Goal: Transaction & Acquisition: Obtain resource

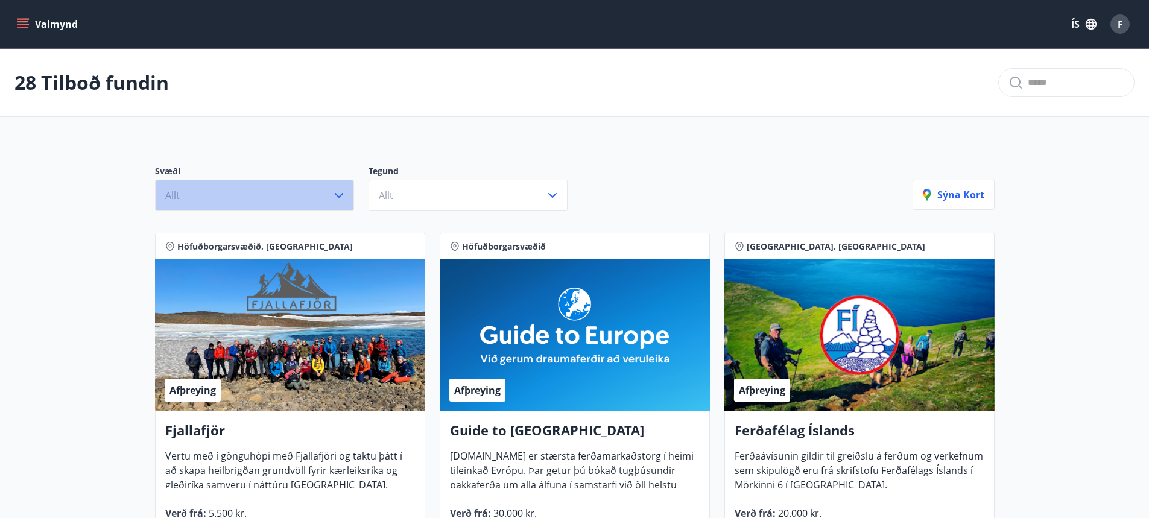
click at [317, 191] on button "Allt" at bounding box center [254, 195] width 199 height 31
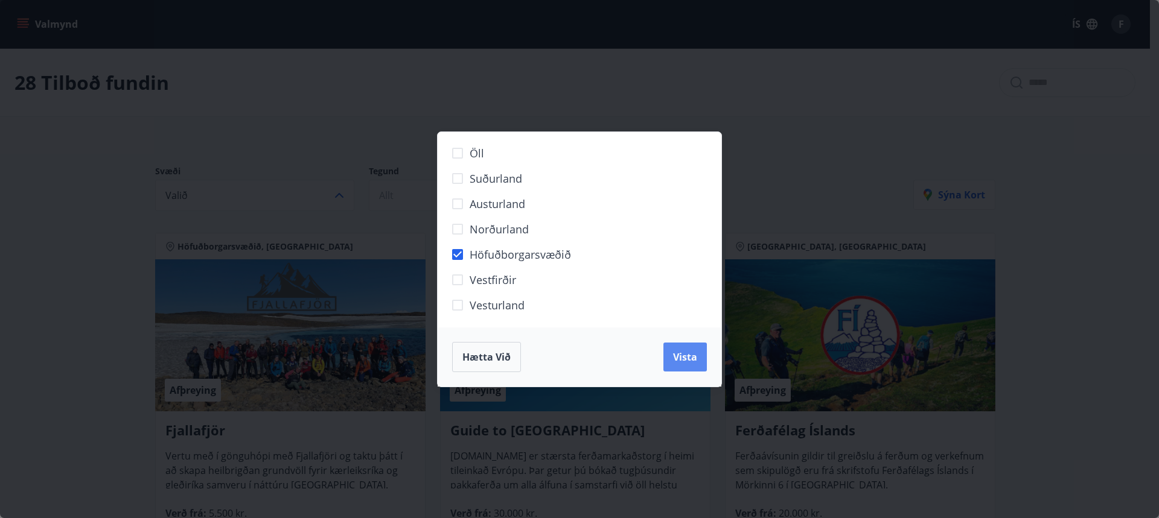
click at [691, 357] on span "Vista" at bounding box center [685, 357] width 24 height 13
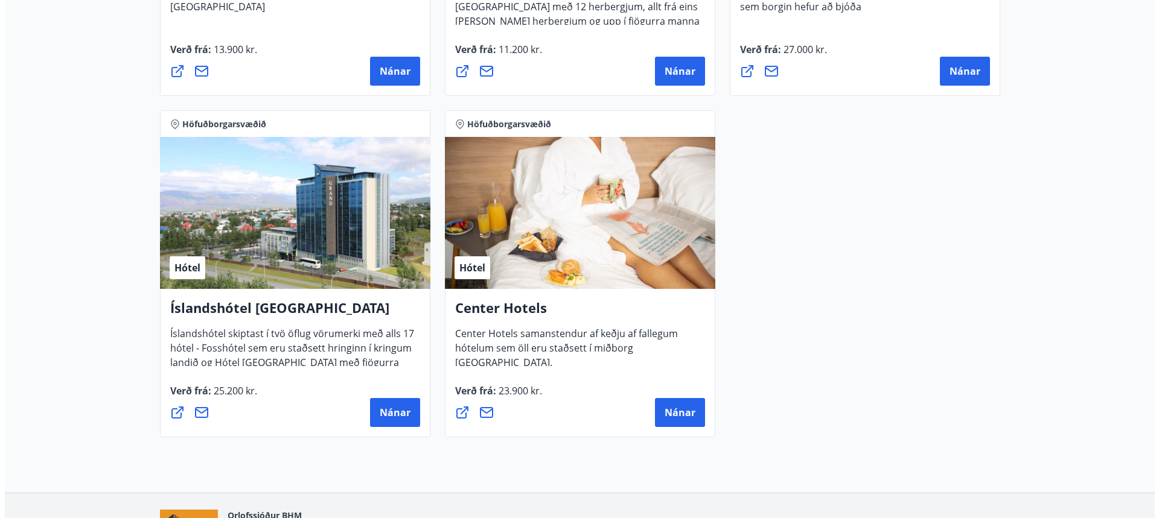
scroll to position [1207, 0]
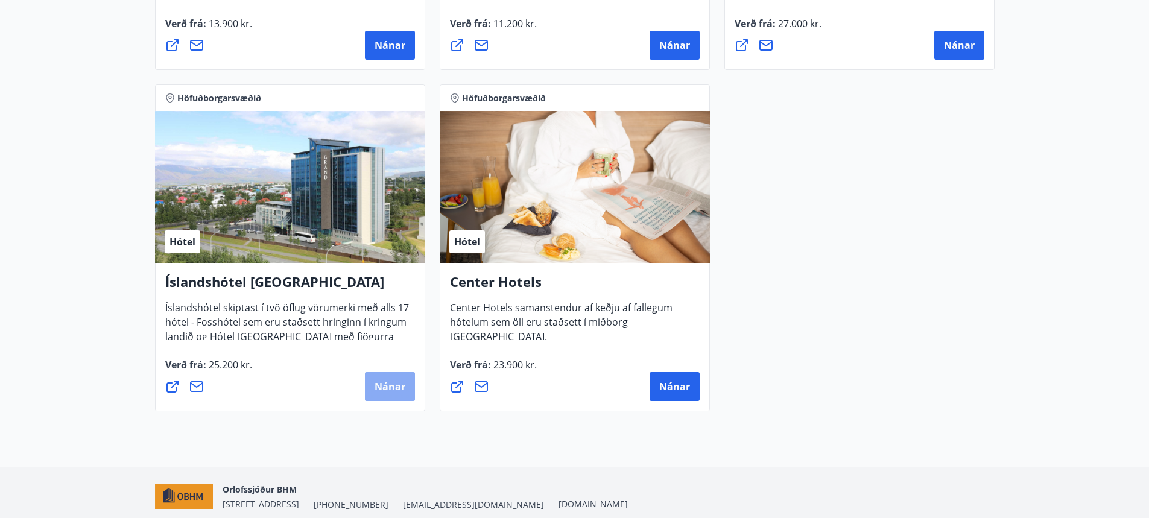
click at [392, 389] on span "Nánar" at bounding box center [390, 386] width 31 height 13
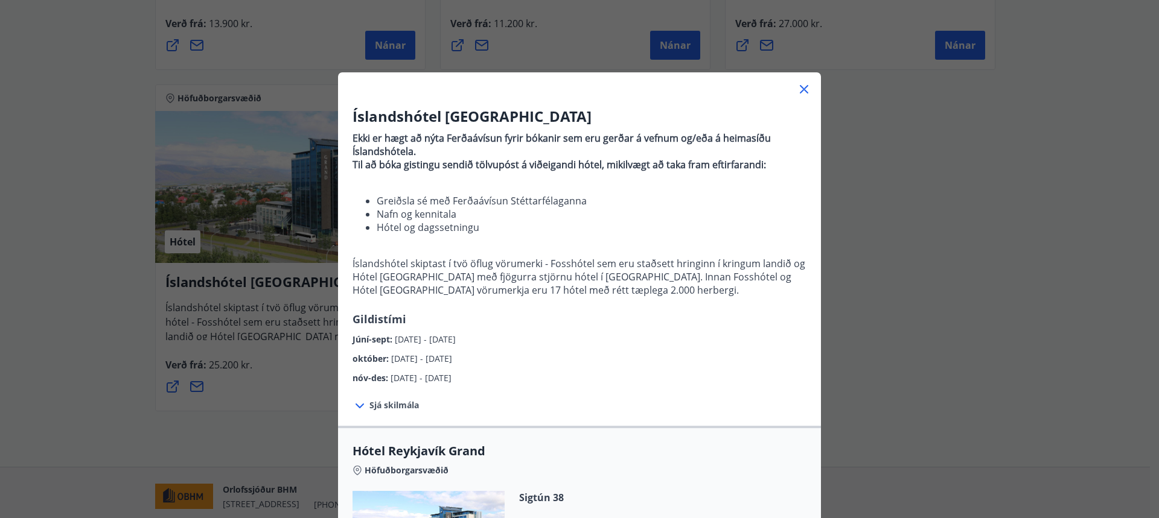
click at [360, 405] on icon at bounding box center [359, 406] width 14 height 14
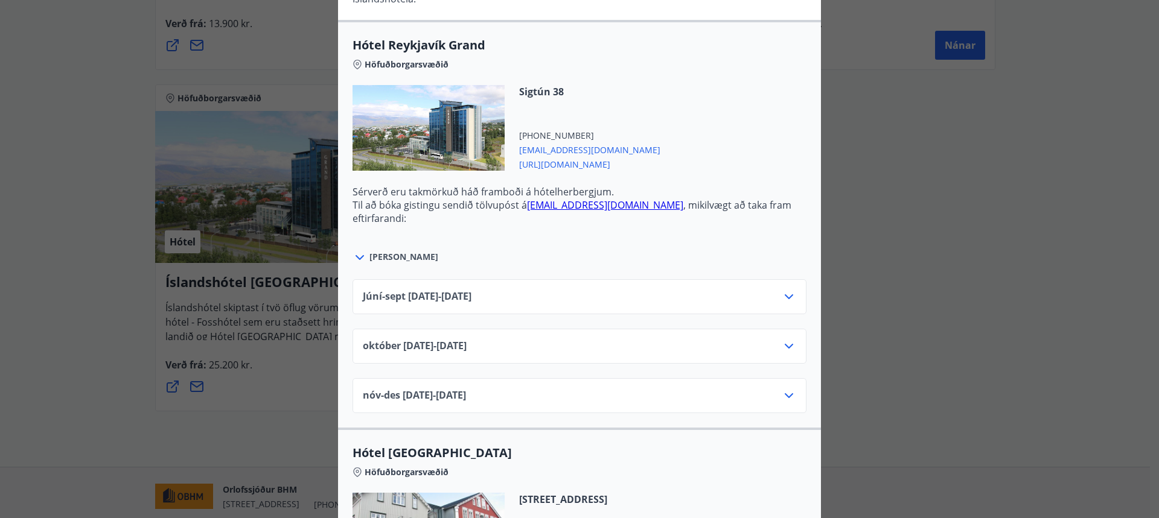
scroll to position [543, 0]
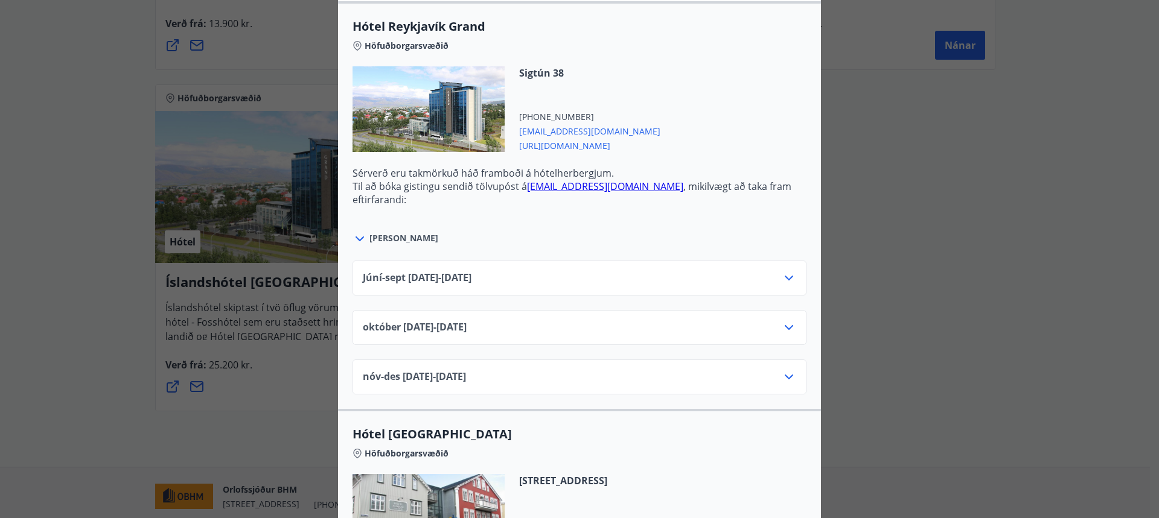
click at [776, 282] on div "Júní-[DATE]06.25 - [DATE]" at bounding box center [579, 283] width 433 height 24
click at [781, 279] on icon at bounding box center [788, 278] width 14 height 14
